Goal: Task Accomplishment & Management: Manage account settings

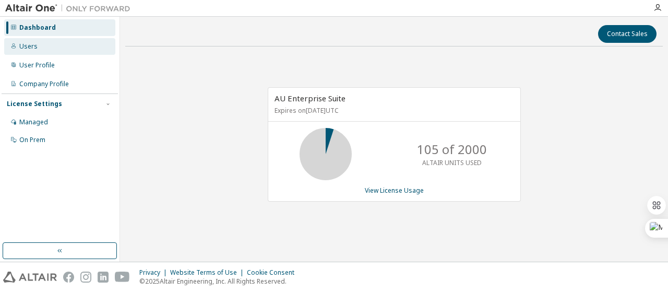
click at [51, 50] on div "Users" at bounding box center [59, 46] width 111 height 17
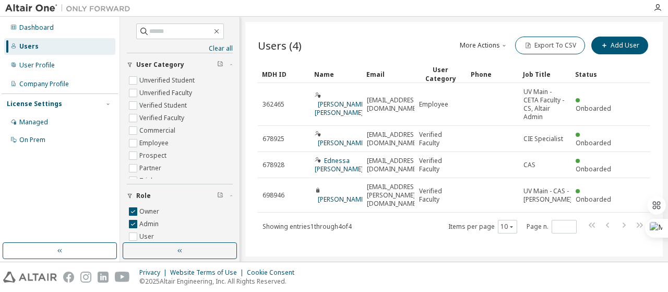
scroll to position [32, 0]
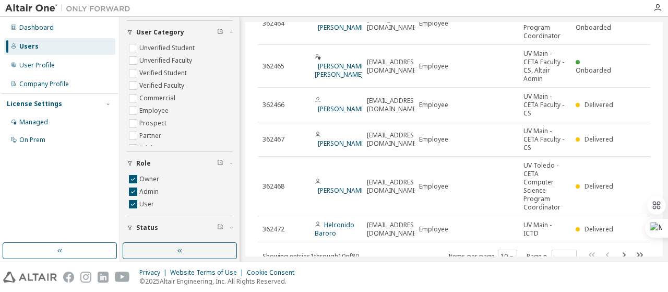
scroll to position [211, 0]
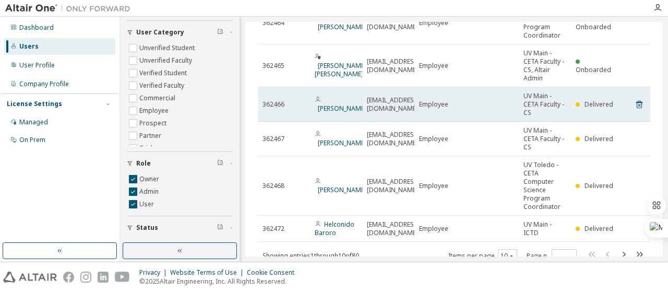
click at [588, 105] on span "Delivered" at bounding box center [599, 104] width 29 height 9
click at [365, 108] on td "[EMAIL_ADDRESS][DOMAIN_NAME]" at bounding box center [388, 104] width 52 height 34
click at [560, 109] on span "UV Main - CETA Faculty - CS" at bounding box center [545, 104] width 43 height 25
click at [309, 100] on td "362466" at bounding box center [284, 104] width 52 height 34
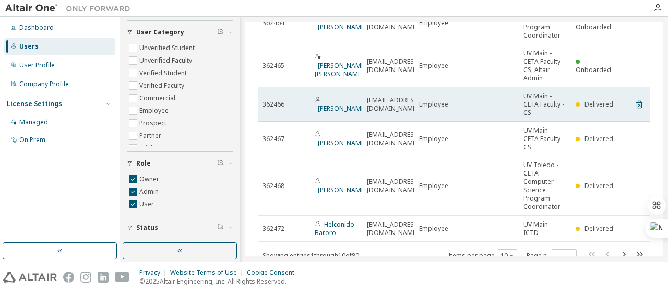
click at [309, 100] on td "362466" at bounding box center [284, 104] width 52 height 34
click at [326, 106] on link "[PERSON_NAME]" at bounding box center [342, 108] width 49 height 9
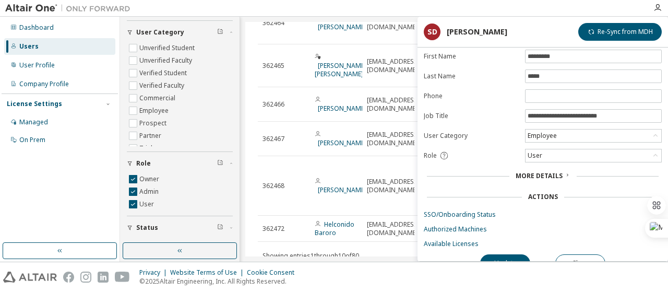
scroll to position [60, 0]
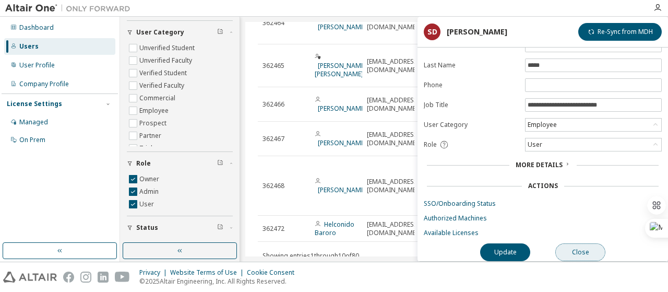
click at [570, 253] on button "Close" at bounding box center [580, 252] width 50 height 18
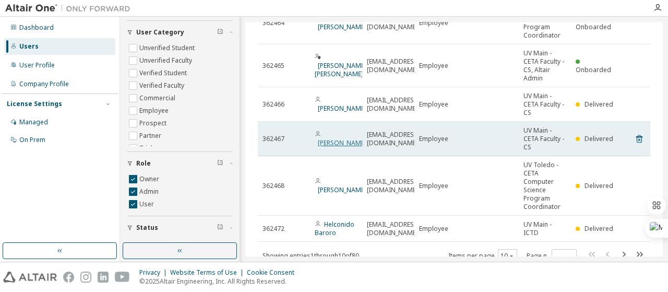
click at [337, 139] on link "[PERSON_NAME]" at bounding box center [342, 142] width 49 height 9
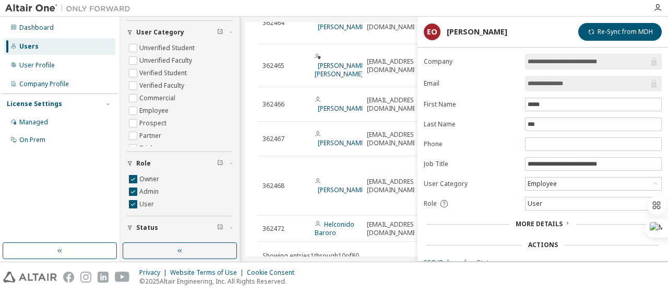
scroll to position [60, 0]
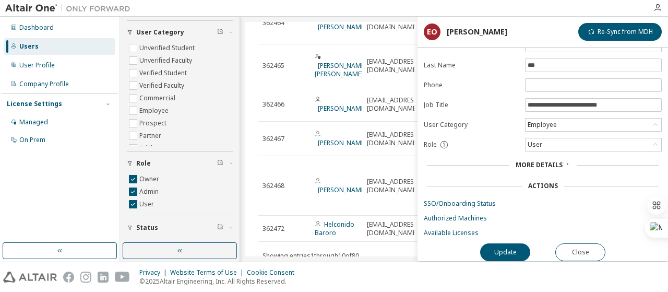
click at [474, 9] on div at bounding box center [392, 8] width 512 height 16
click at [586, 243] on button "Close" at bounding box center [580, 252] width 50 height 18
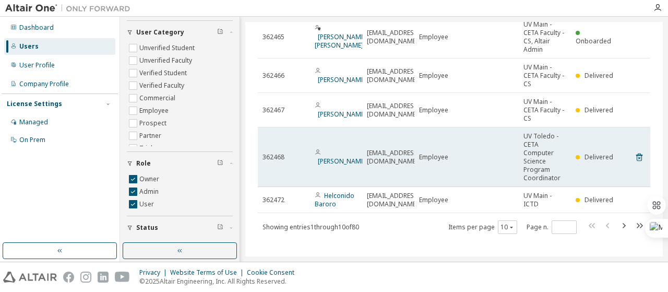
scroll to position [243, 0]
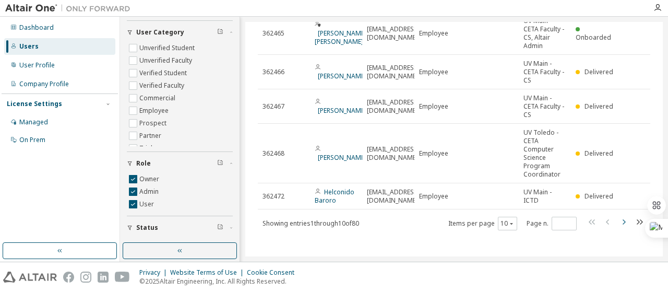
click at [620, 219] on icon "button" at bounding box center [624, 222] width 13 height 13
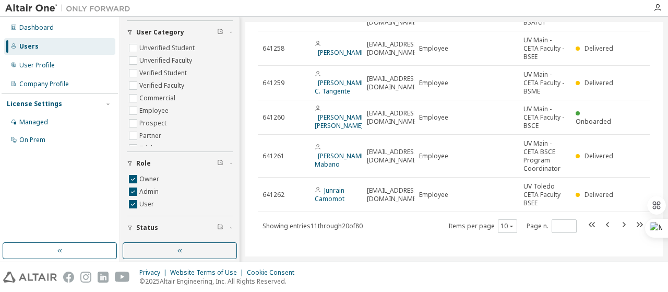
scroll to position [235, 0]
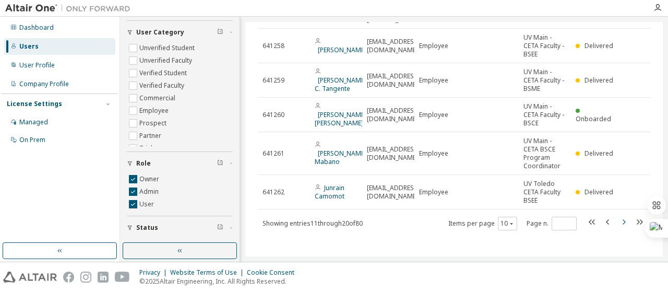
click at [618, 219] on icon "button" at bounding box center [624, 222] width 13 height 13
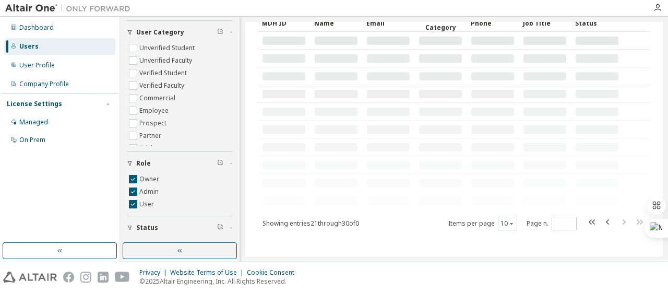
scroll to position [185, 0]
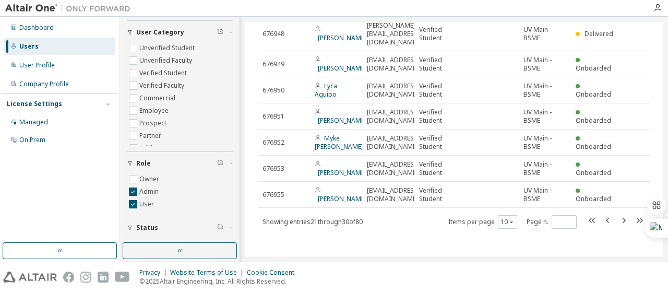
type input "*"
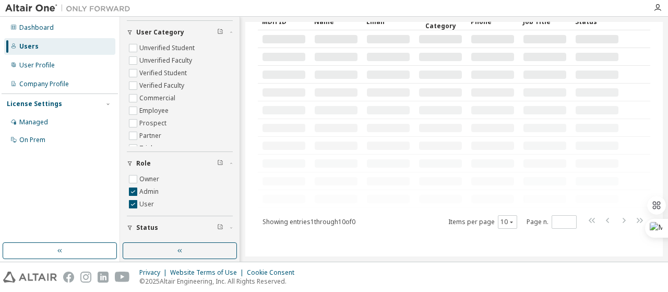
scroll to position [51, 0]
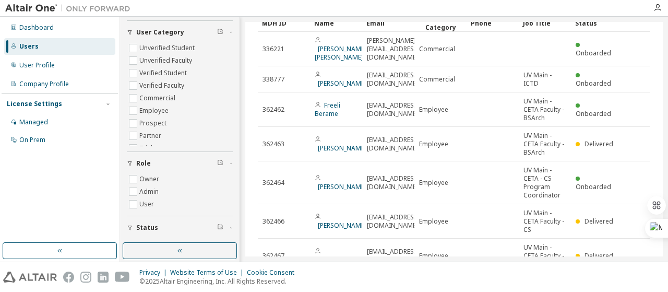
scroll to position [235, 0]
